Goal: Transaction & Acquisition: Purchase product/service

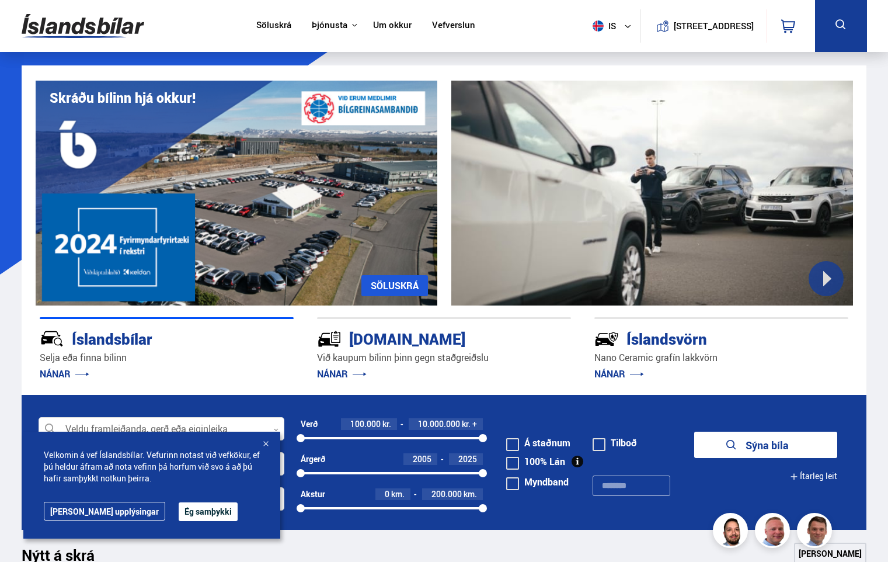
scroll to position [58, 0]
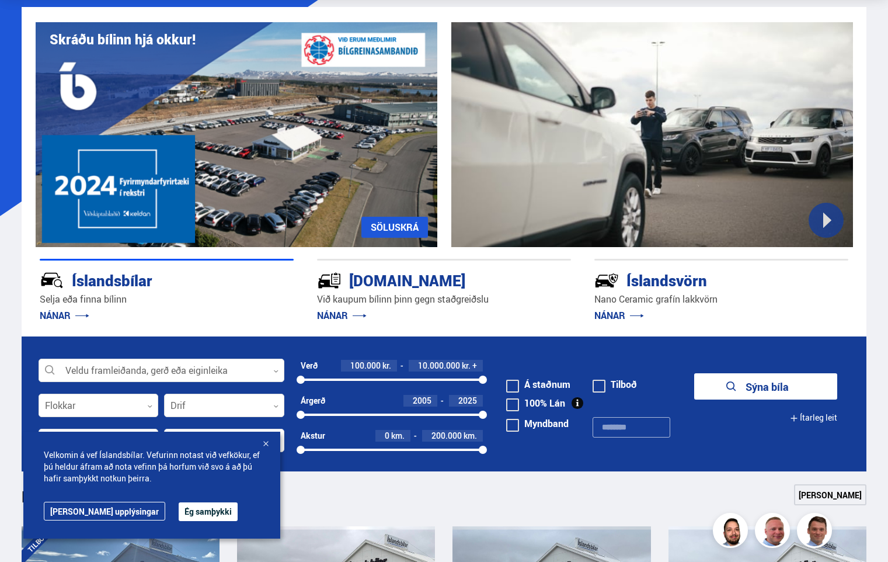
click at [179, 511] on button "Ég samþykki" at bounding box center [208, 511] width 59 height 19
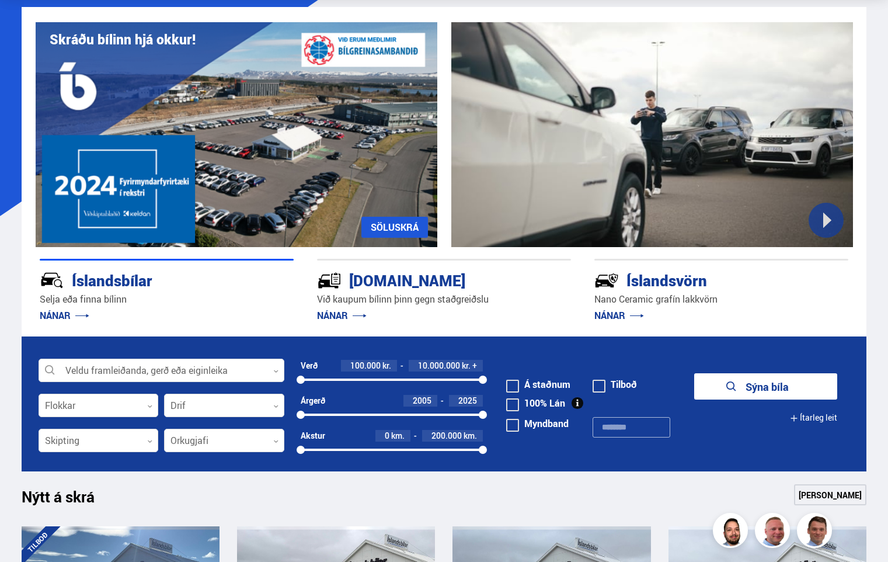
scroll to position [0, 0]
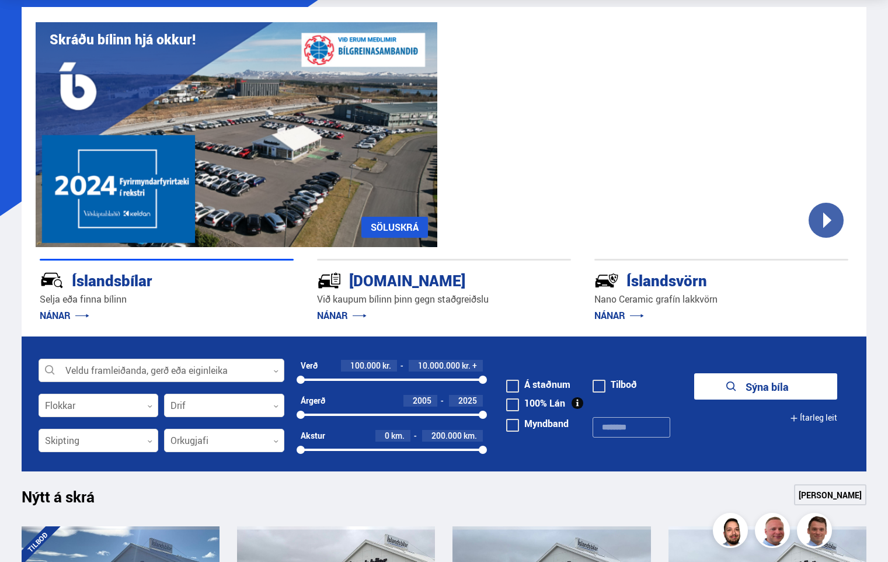
click at [281, 371] on div at bounding box center [162, 370] width 246 height 23
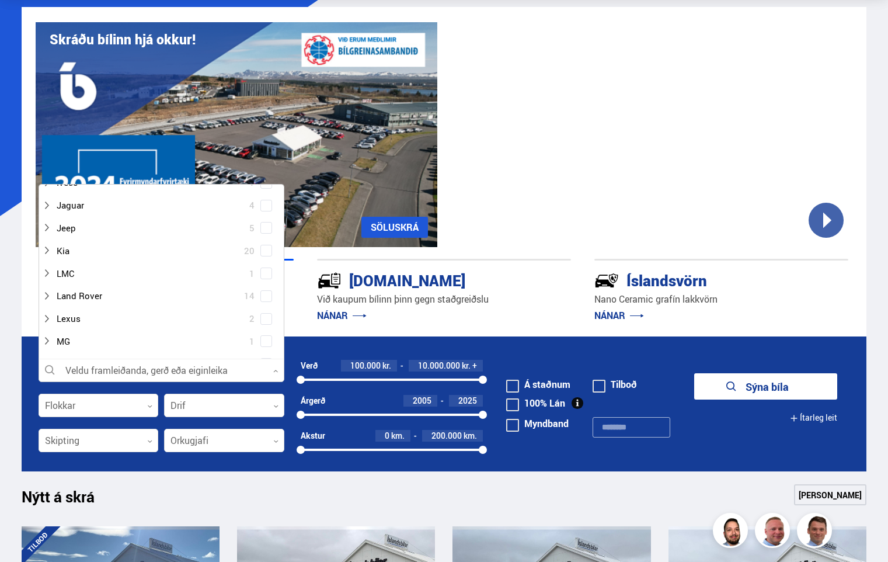
scroll to position [584, 0]
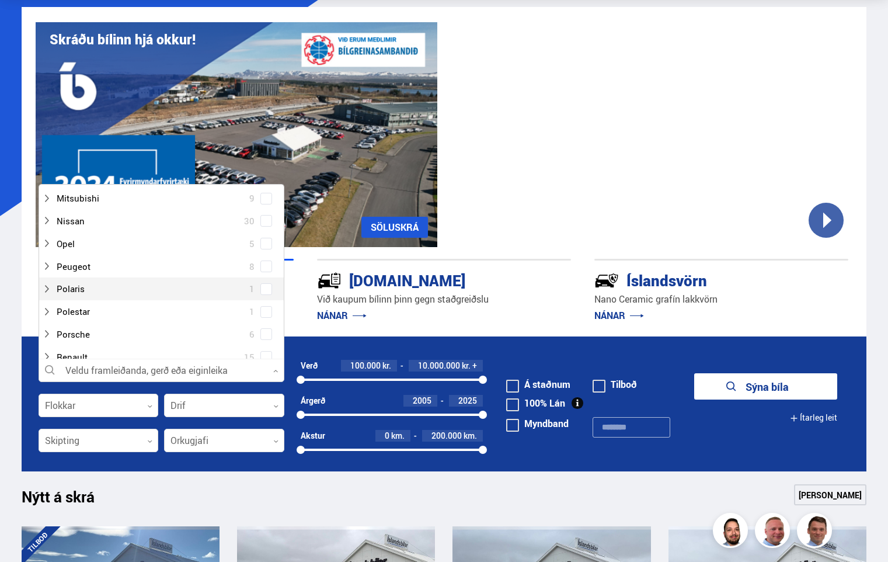
click at [260, 298] on div "Polaris 1" at bounding box center [161, 288] width 245 height 23
click at [264, 288] on span at bounding box center [266, 289] width 5 height 5
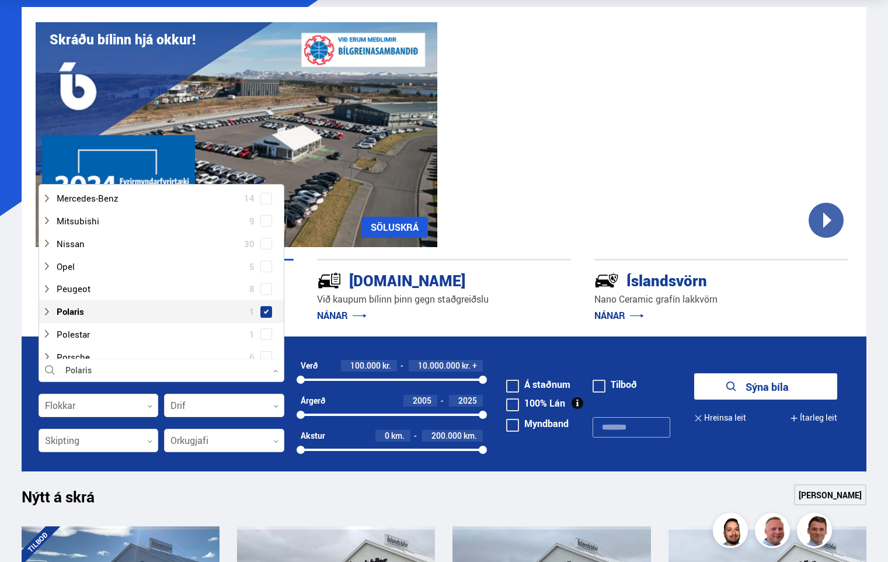
scroll to position [606, 0]
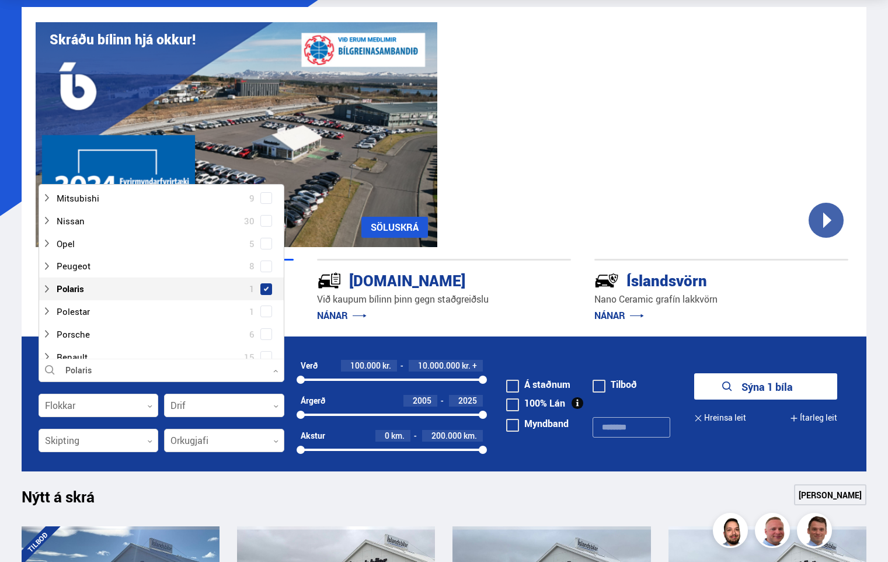
click at [271, 443] on div at bounding box center [224, 440] width 120 height 23
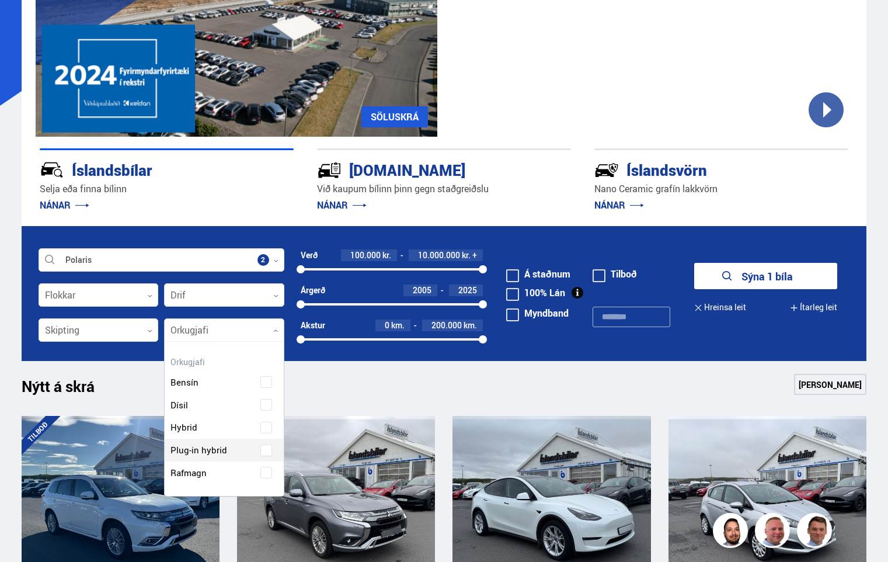
scroll to position [175, 0]
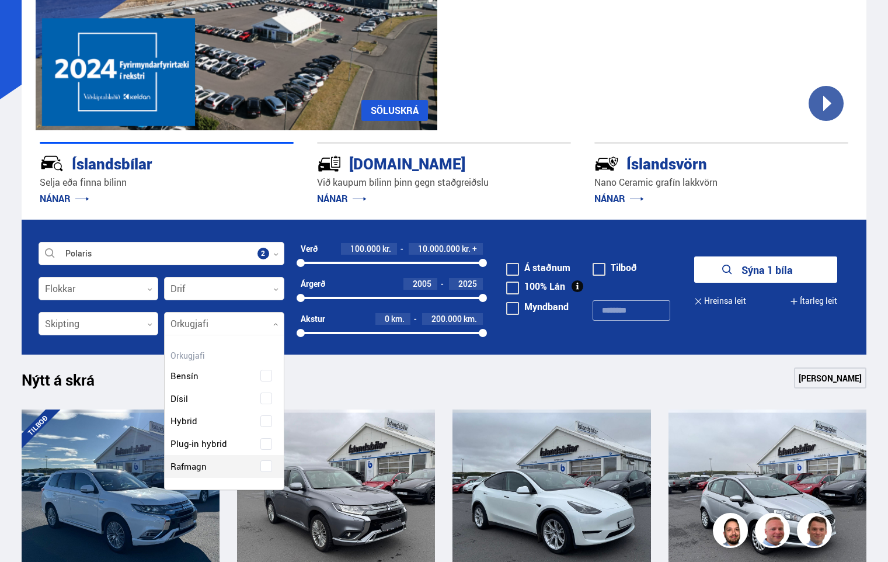
click at [211, 469] on div "Bensín Dísil Hybrid Plug-in hybrid Rafmagn" at bounding box center [224, 412] width 119 height 131
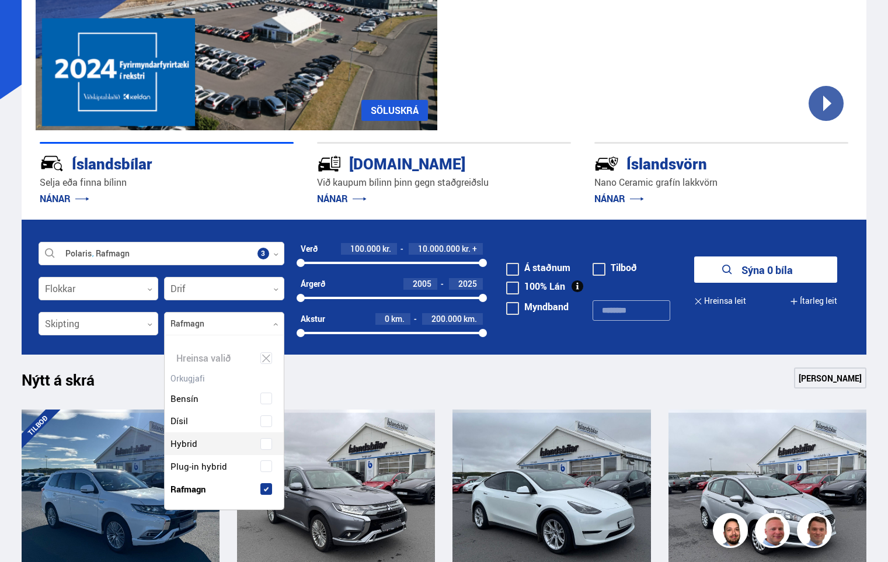
click at [348, 380] on div "Nýtt á skrá Sjá meira" at bounding box center [444, 381] width 845 height 28
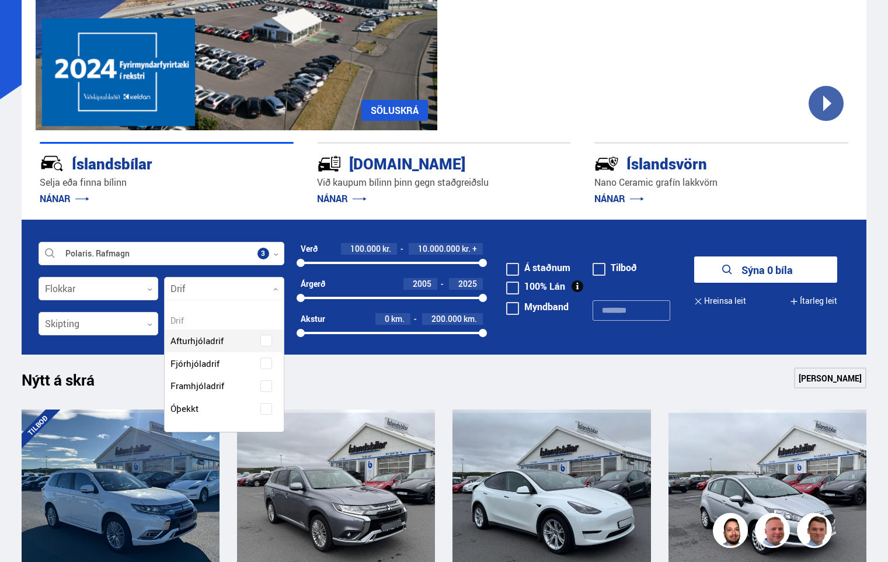
click at [272, 287] on div at bounding box center [224, 288] width 120 height 23
click at [253, 360] on div "Afturhjóladrif Fjórhjóladrif Framhjóladrif Óþekkt" at bounding box center [224, 366] width 119 height 108
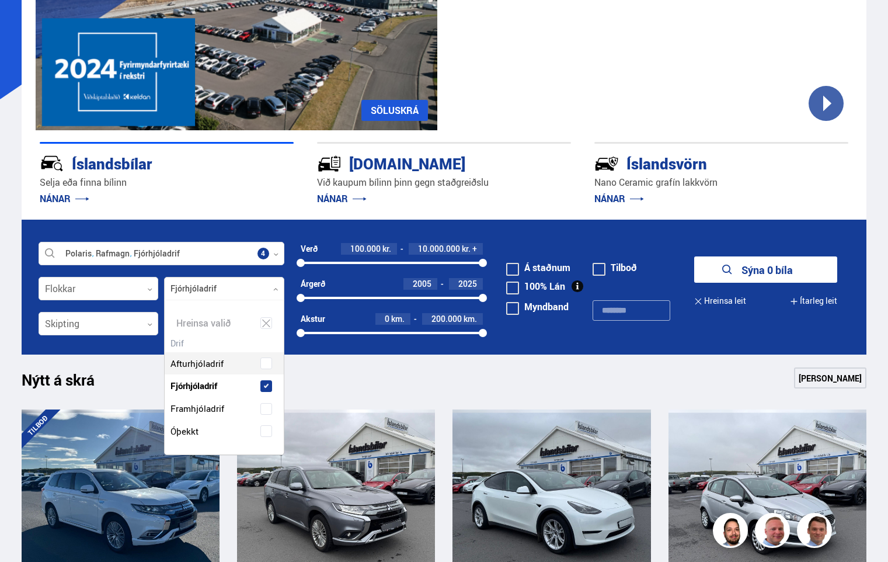
scroll to position [154, 118]
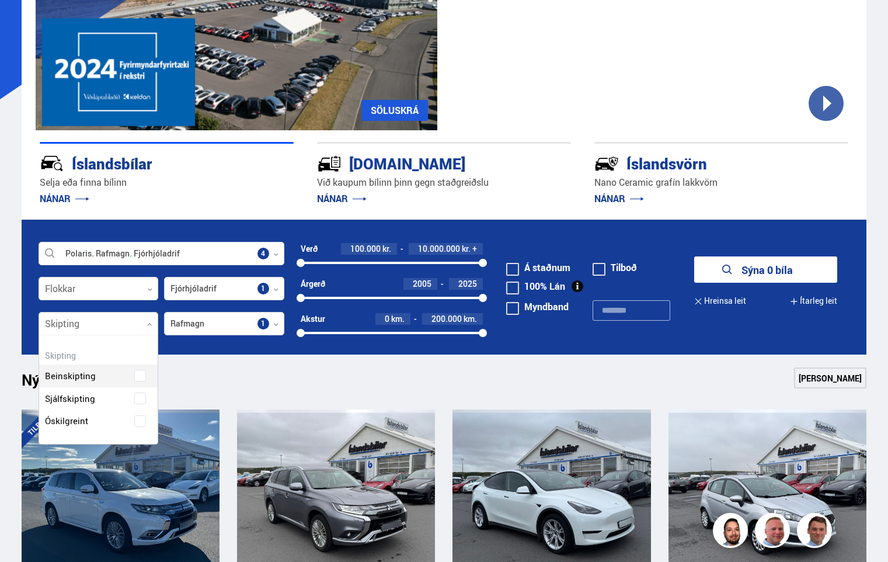
click at [148, 323] on icon at bounding box center [149, 324] width 5 height 5
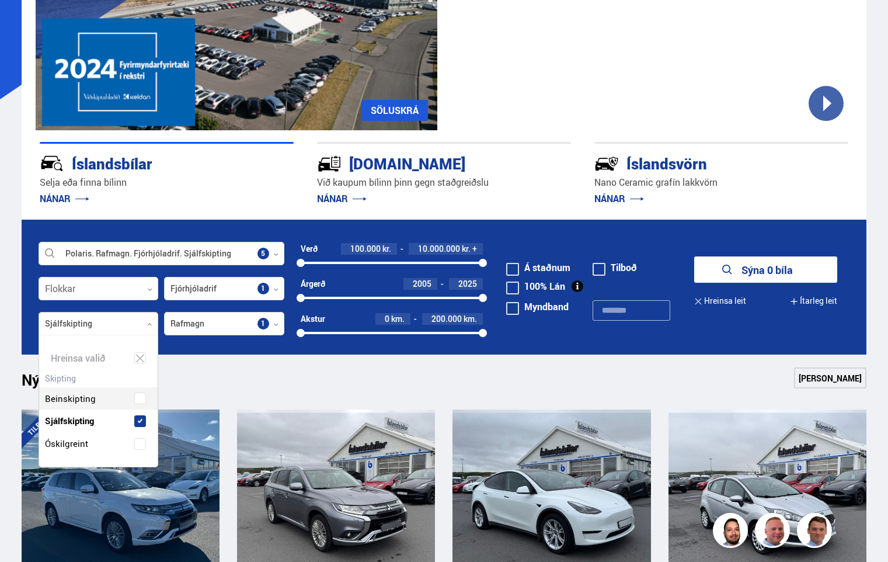
click at [99, 397] on div "Beinskipting Sjálfskipting Óskilgreint" at bounding box center [98, 411] width 119 height 85
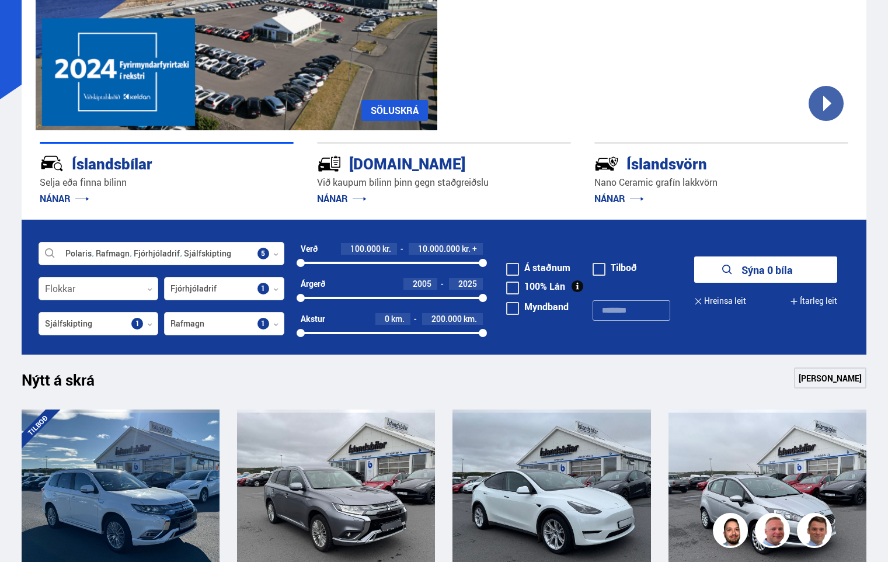
click at [207, 384] on div "Nýtt á skrá Sjá meira" at bounding box center [444, 381] width 845 height 28
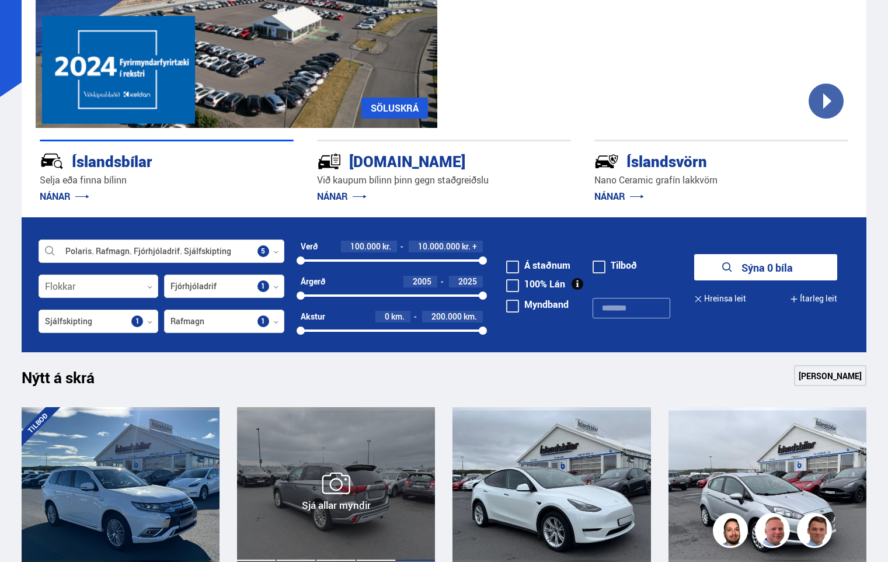
scroll to position [175, 0]
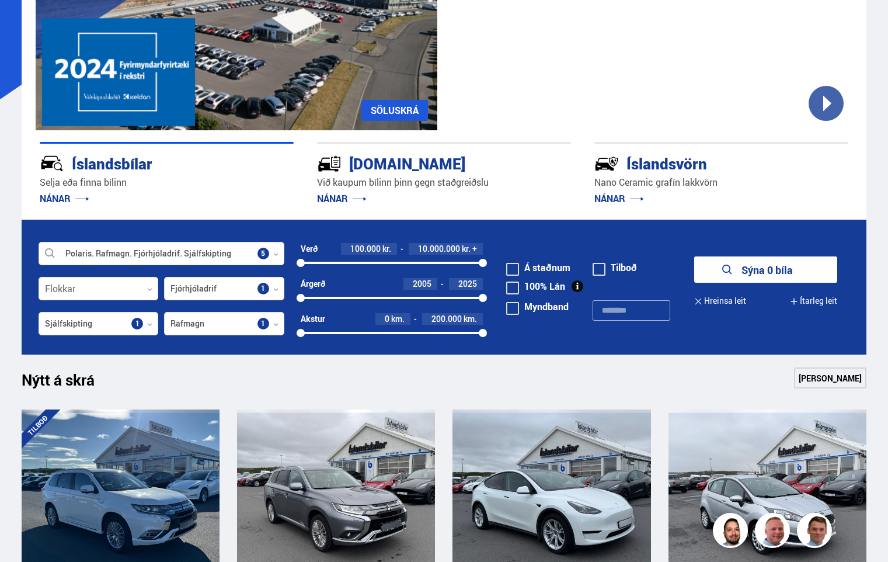
click at [270, 255] on div at bounding box center [162, 253] width 246 height 23
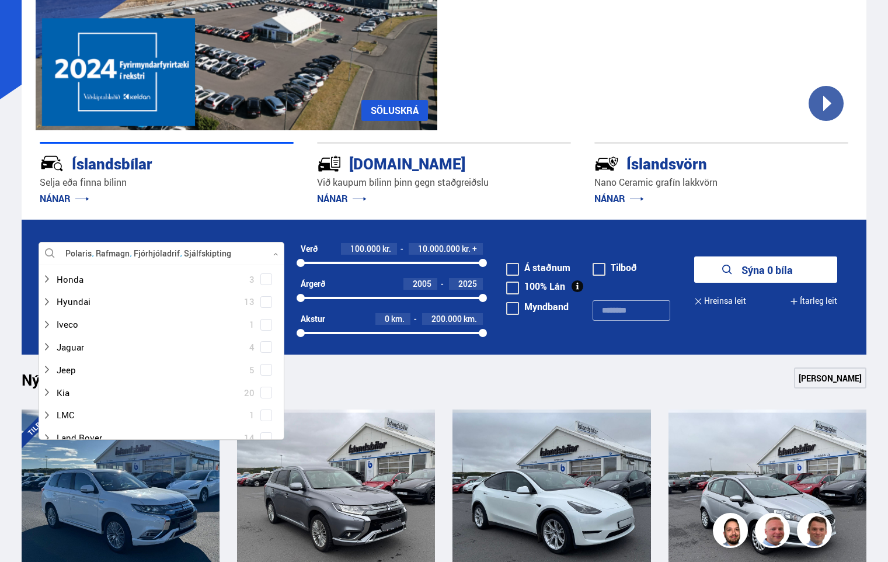
scroll to position [409, 0]
click at [264, 385] on span at bounding box center [266, 385] width 5 height 5
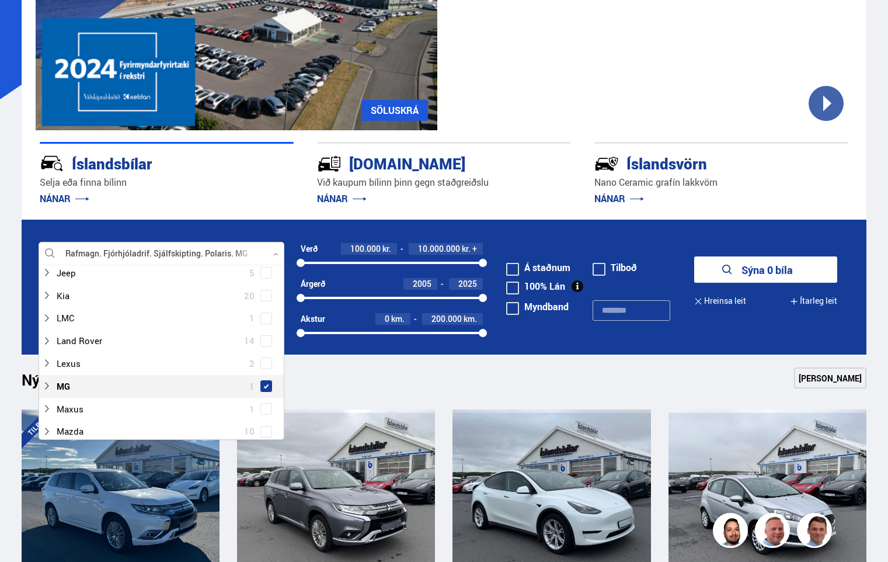
click at [320, 382] on div "Nýtt á skrá Sjá meira" at bounding box center [444, 381] width 845 height 28
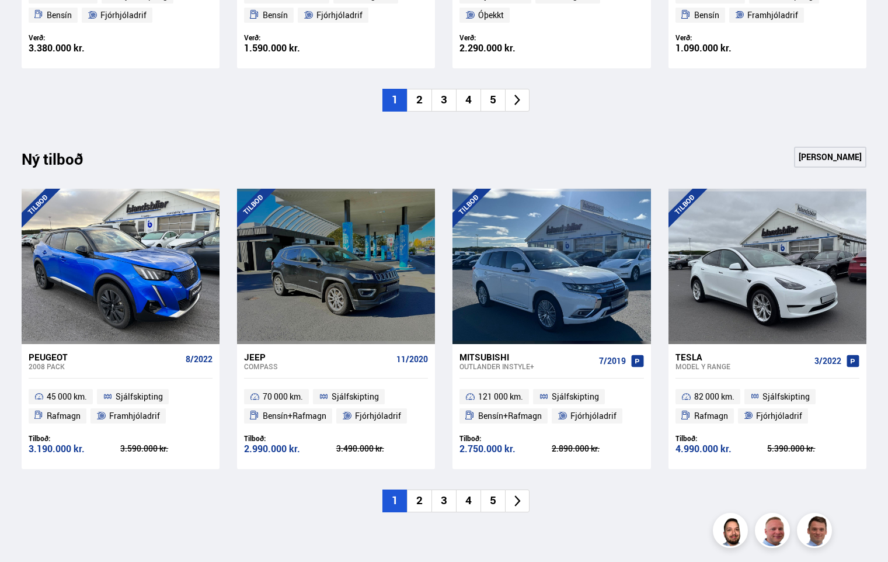
scroll to position [1109, 0]
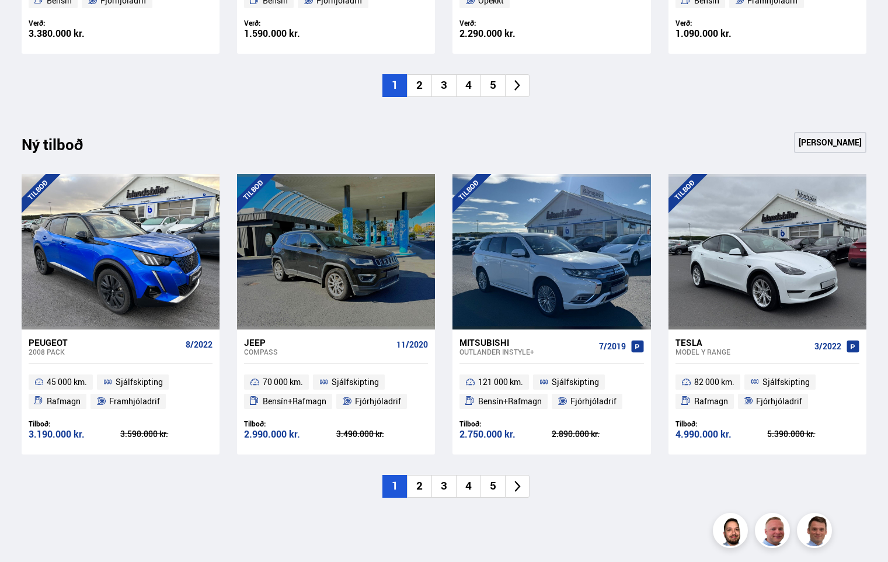
click at [682, 347] on div "Model Y RANGE" at bounding box center [742, 351] width 134 height 8
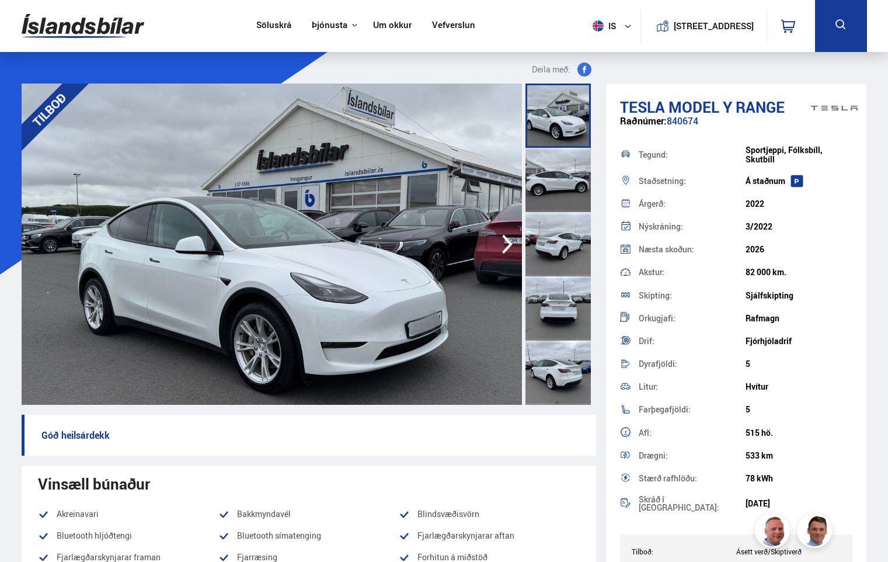
click at [365, 315] on img at bounding box center [272, 243] width 500 height 321
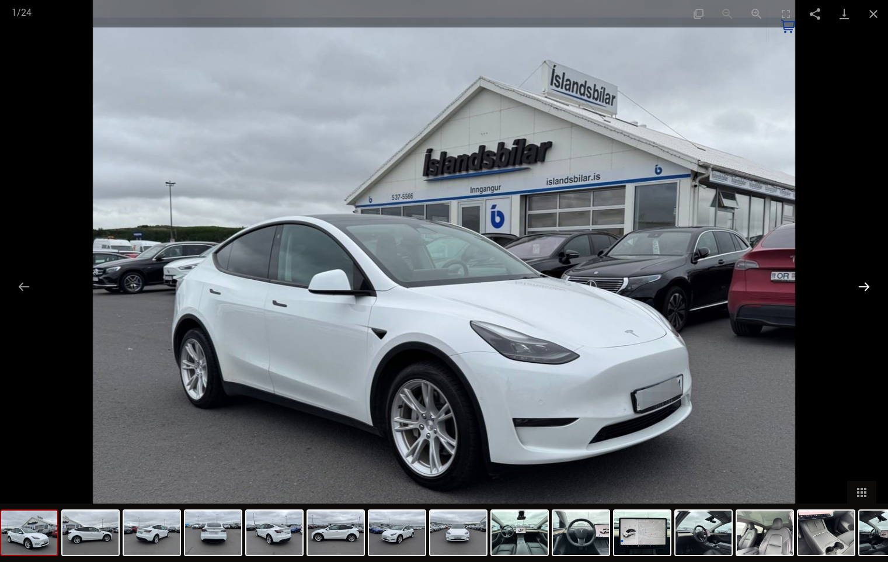
click at [853, 285] on button "Next slide" at bounding box center [864, 286] width 25 height 23
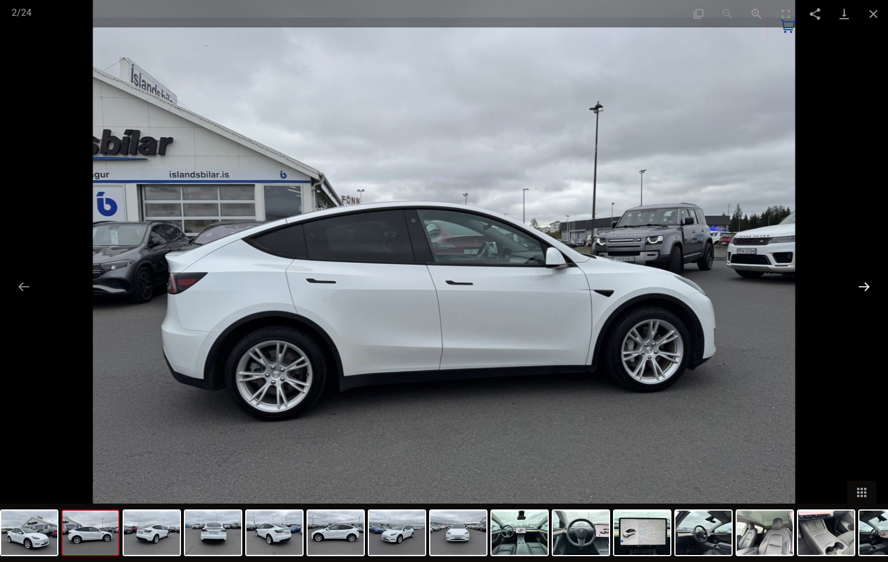
click at [853, 285] on button "Next slide" at bounding box center [864, 286] width 25 height 23
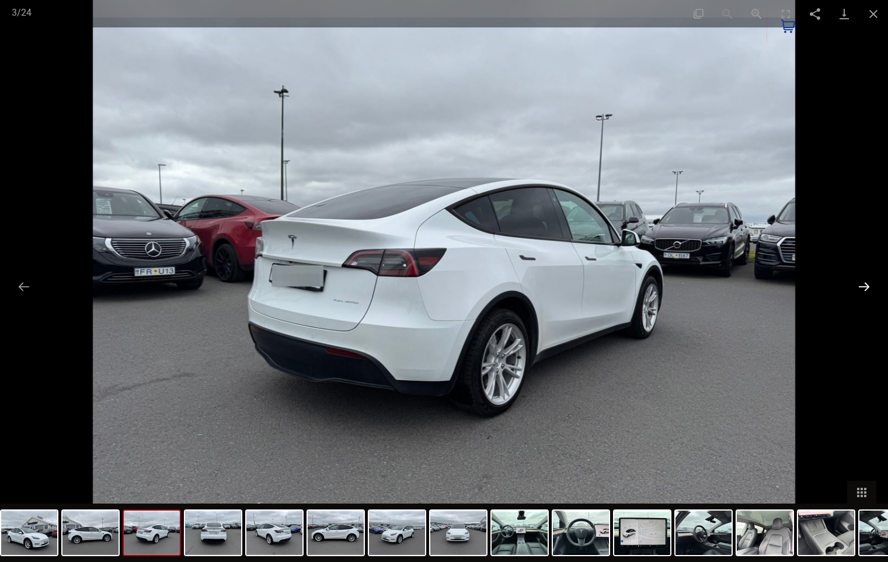
click at [853, 285] on button "Next slide" at bounding box center [864, 286] width 25 height 23
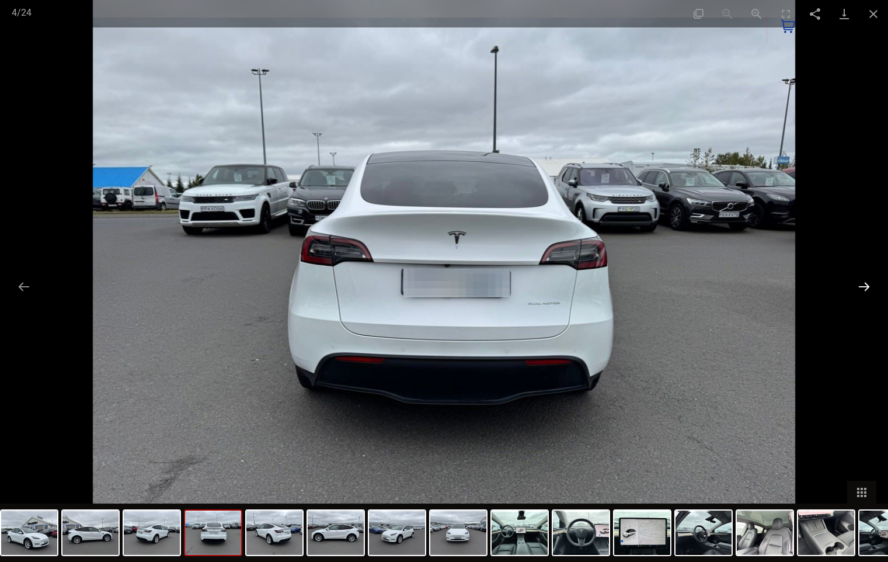
click at [853, 285] on button "Next slide" at bounding box center [864, 286] width 25 height 23
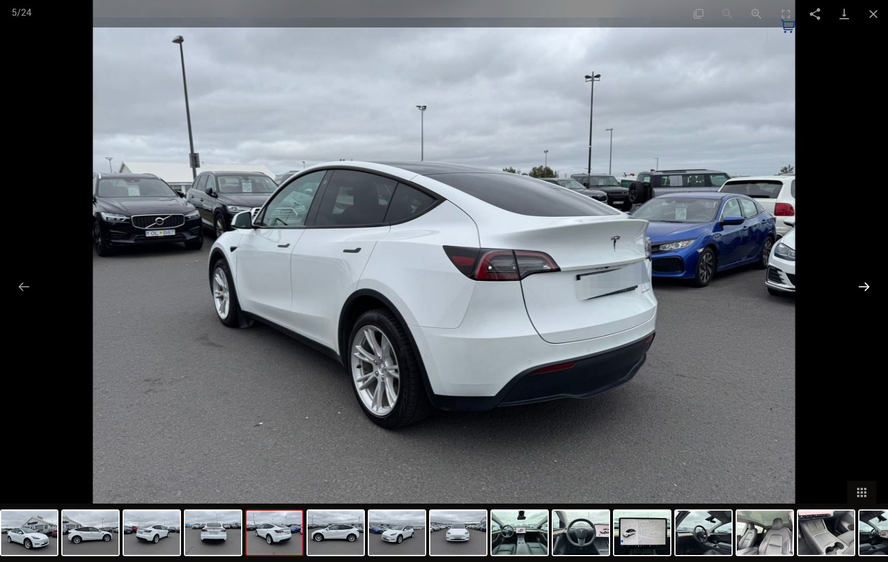
click at [853, 285] on button "Next slide" at bounding box center [864, 286] width 25 height 23
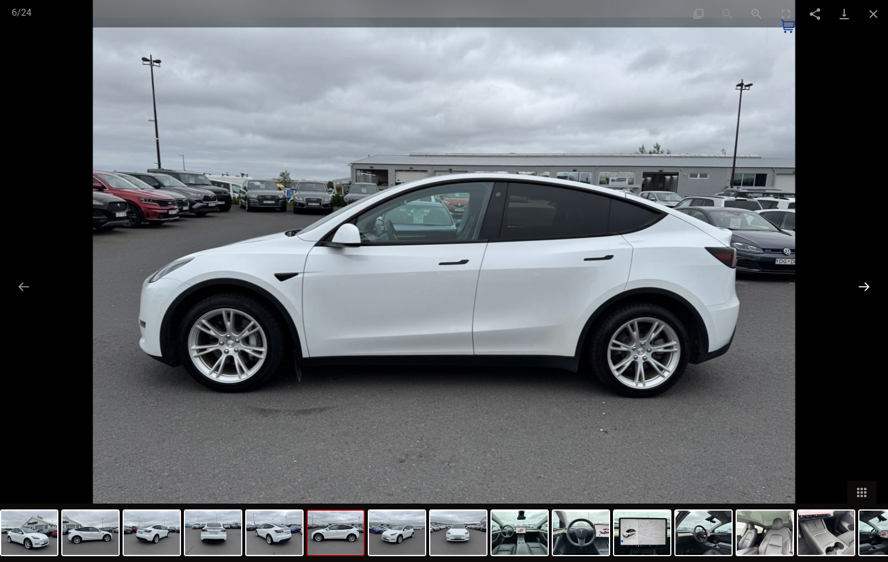
click at [853, 285] on button "Next slide" at bounding box center [864, 286] width 25 height 23
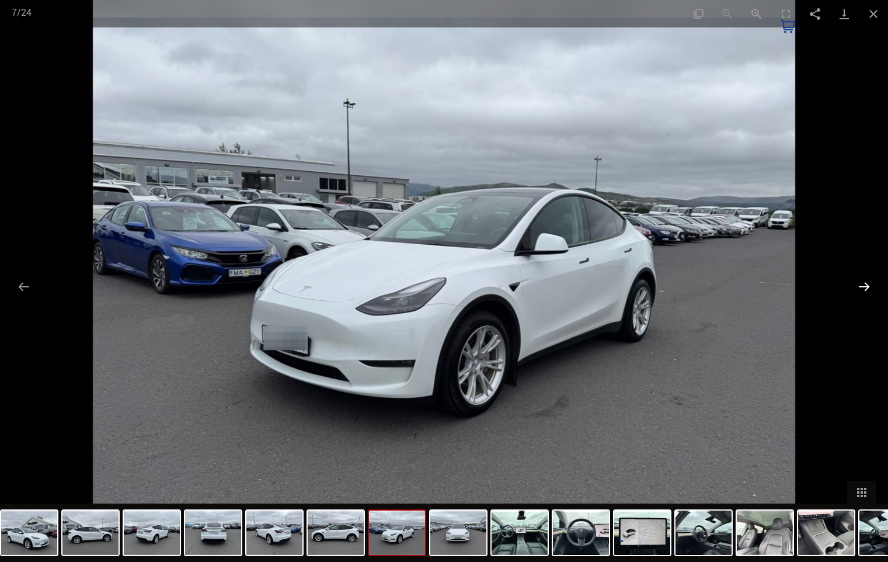
click at [856, 286] on button "Next slide" at bounding box center [864, 286] width 25 height 23
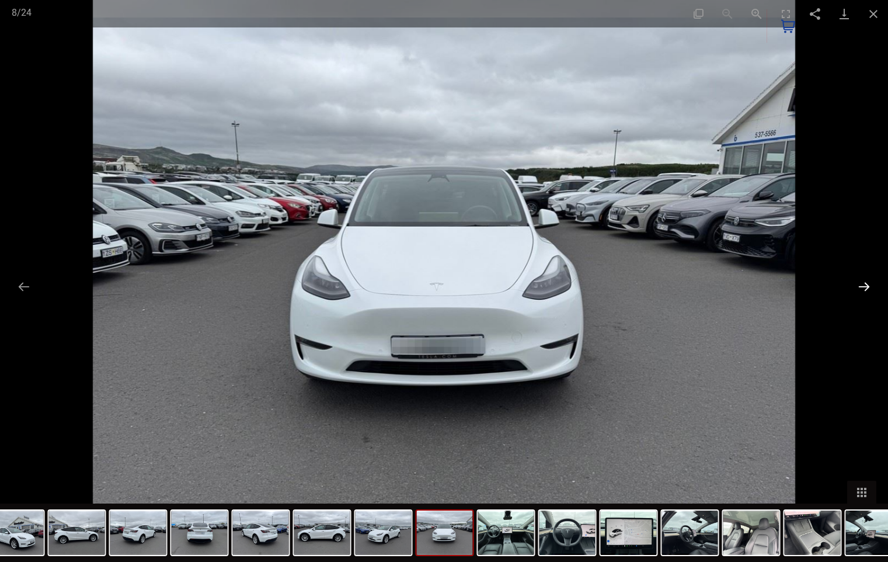
click at [856, 286] on button "Next slide" at bounding box center [864, 286] width 25 height 23
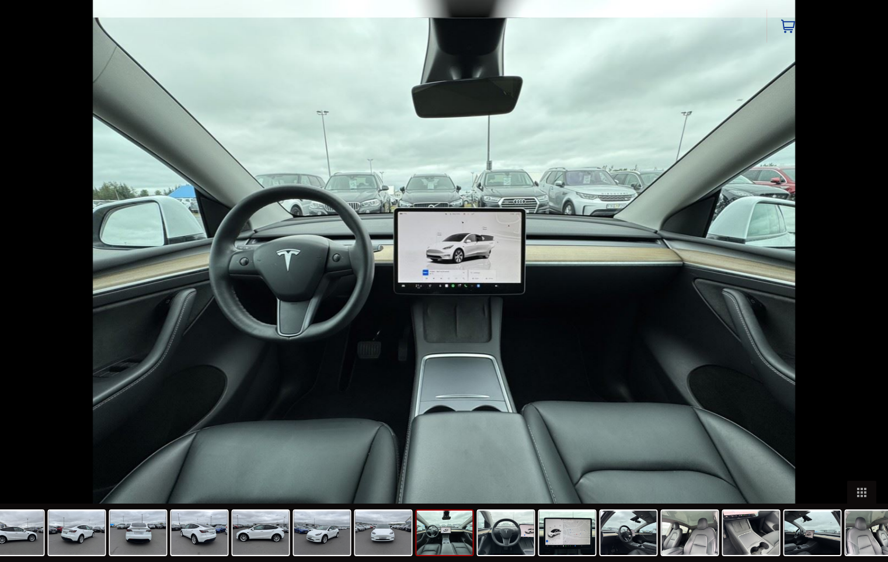
click at [856, 286] on div at bounding box center [444, 281] width 888 height 562
